Goal: Task Accomplishment & Management: Manage account settings

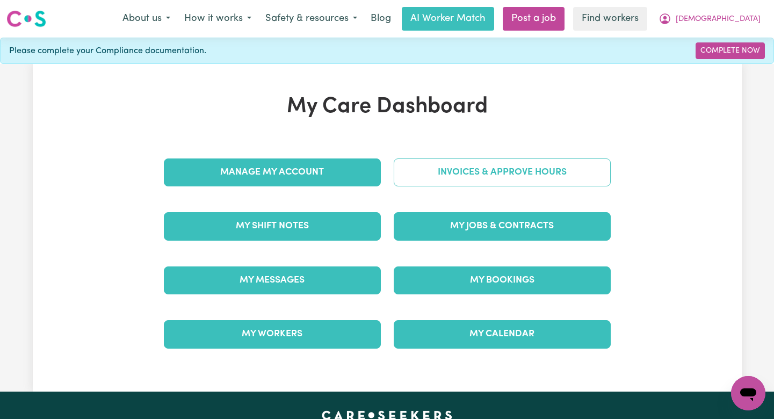
click at [459, 166] on link "Invoices & Approve Hours" at bounding box center [502, 172] width 217 height 28
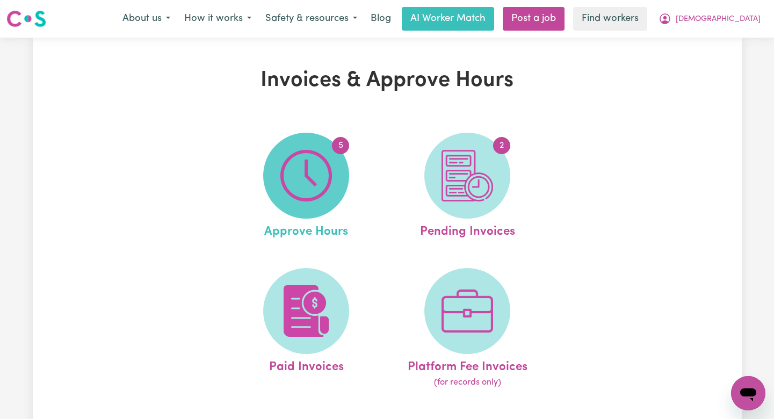
click at [274, 183] on span "5" at bounding box center [306, 176] width 86 height 86
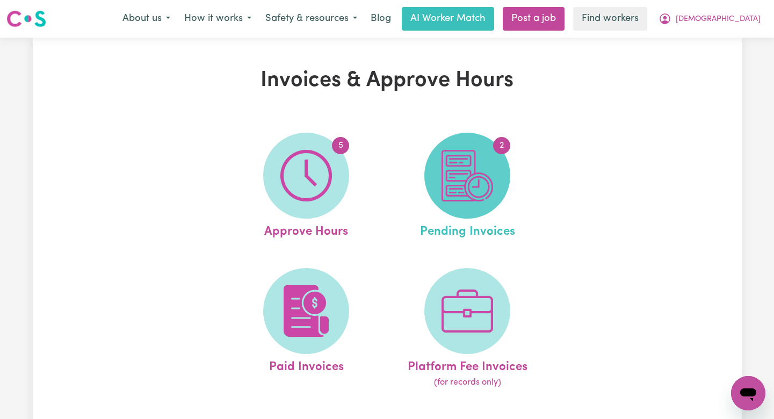
click at [445, 177] on img at bounding box center [468, 176] width 52 height 52
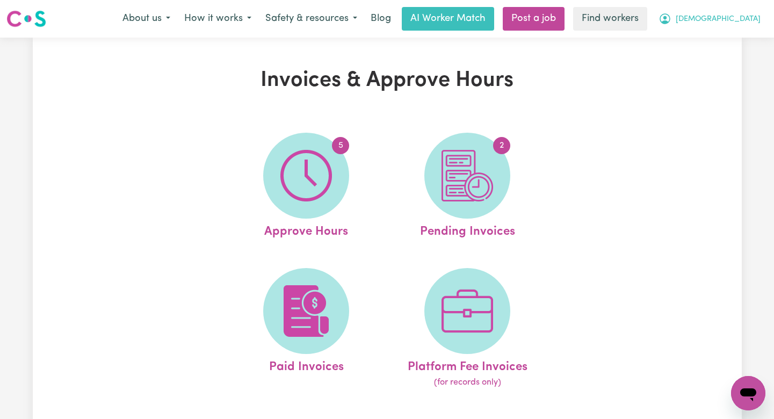
click at [735, 16] on span "[DEMOGRAPHIC_DATA]" at bounding box center [718, 19] width 85 height 12
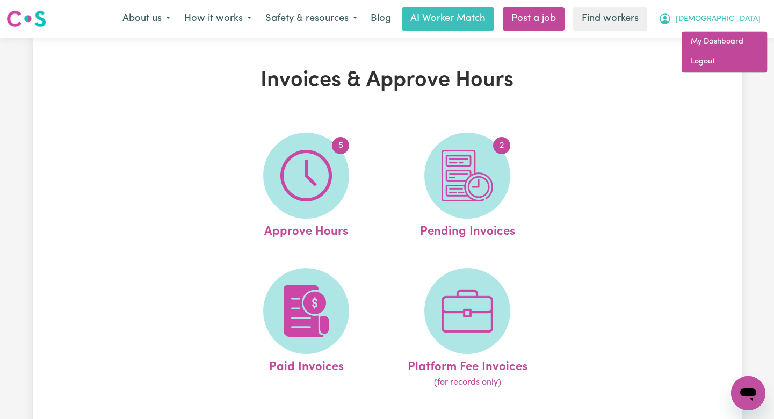
drag, startPoint x: 718, startPoint y: 51, endPoint x: 712, endPoint y: 58, distance: 9.1
click at [712, 58] on link "Logout" at bounding box center [724, 62] width 85 height 20
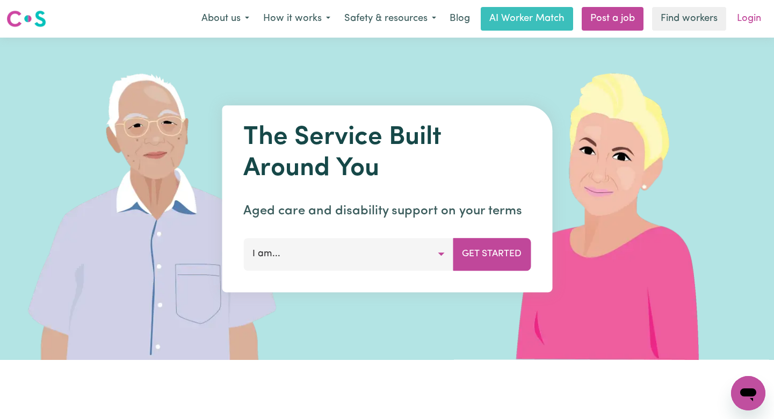
click at [747, 26] on link "Login" at bounding box center [749, 19] width 37 height 24
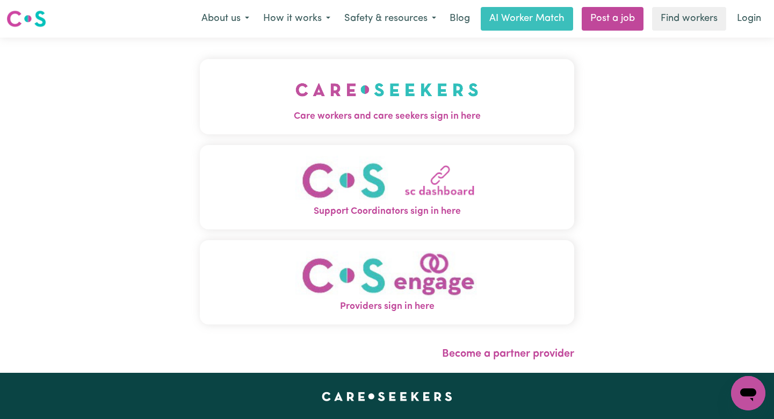
click at [352, 53] on div "Care workers and care seekers sign in here Support Coordinators sign in here Pr…" at bounding box center [386, 205] width 387 height 335
click at [348, 77] on img "Care workers and care seekers sign in here" at bounding box center [386, 90] width 183 height 40
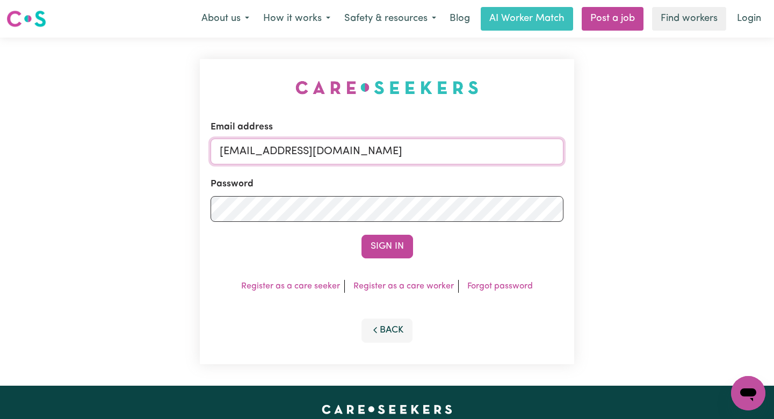
drag, startPoint x: 514, startPoint y: 153, endPoint x: 273, endPoint y: 155, distance: 240.7
click at [273, 155] on input "[EMAIL_ADDRESS][DOMAIN_NAME]" at bounding box center [387, 152] width 353 height 26
paste input "[EMAIL_ADDRESS][DOMAIN_NAME]"
type input "[EMAIL_ADDRESS][DOMAIN_NAME]"
click at [362, 235] on button "Sign In" at bounding box center [388, 247] width 52 height 24
